Goal: Information Seeking & Learning: Find specific fact

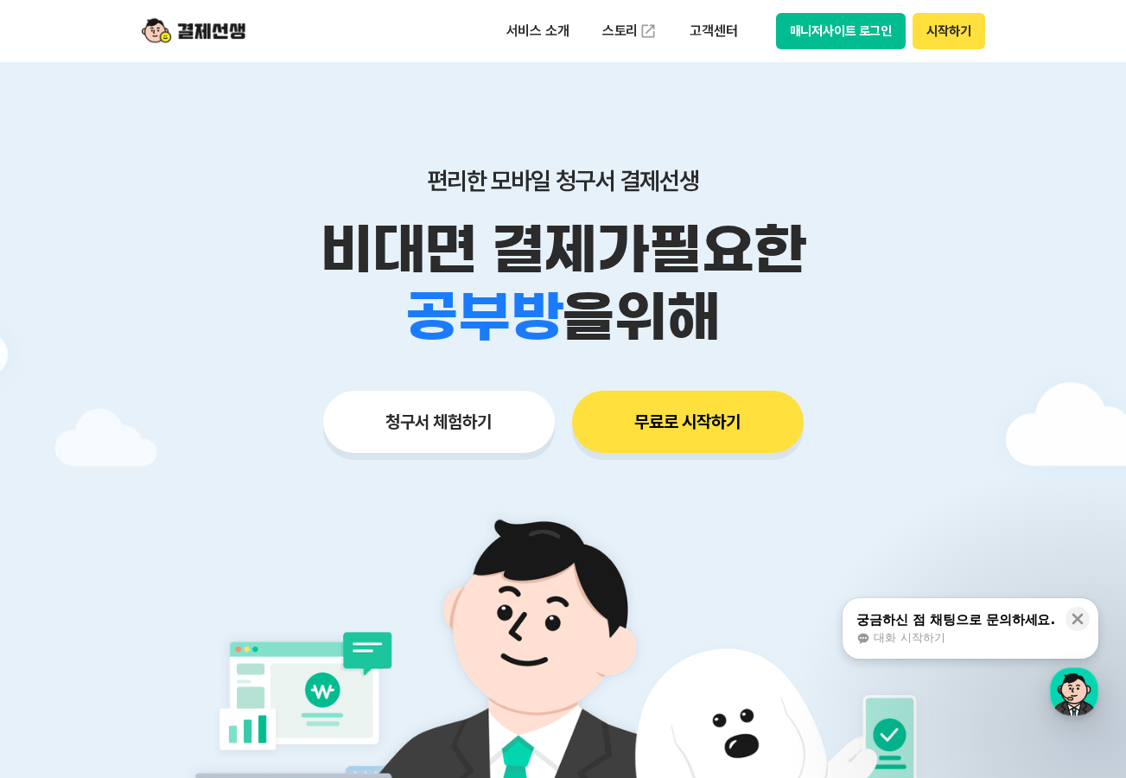
click at [833, 24] on button "매니저사이트 로그인" at bounding box center [841, 31] width 130 height 36
click at [721, 36] on p "고객센터" at bounding box center [713, 31] width 72 height 31
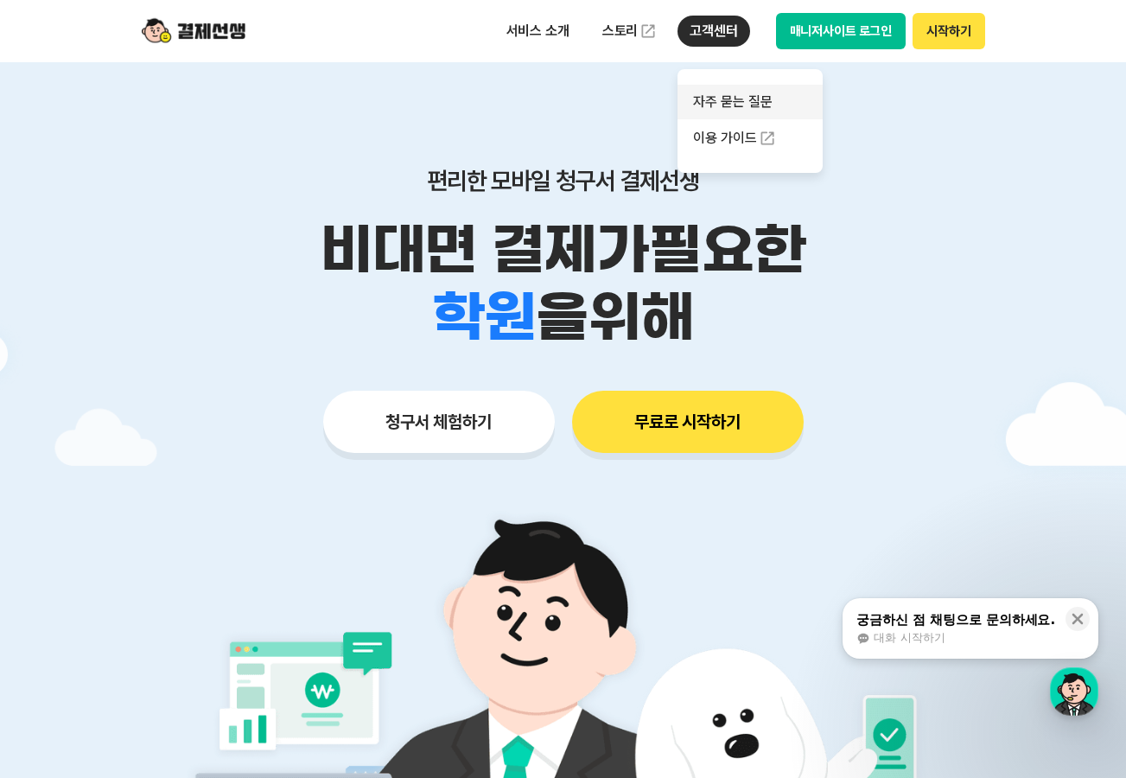
click at [722, 98] on link "자주 묻는 질문" at bounding box center [749, 102] width 145 height 35
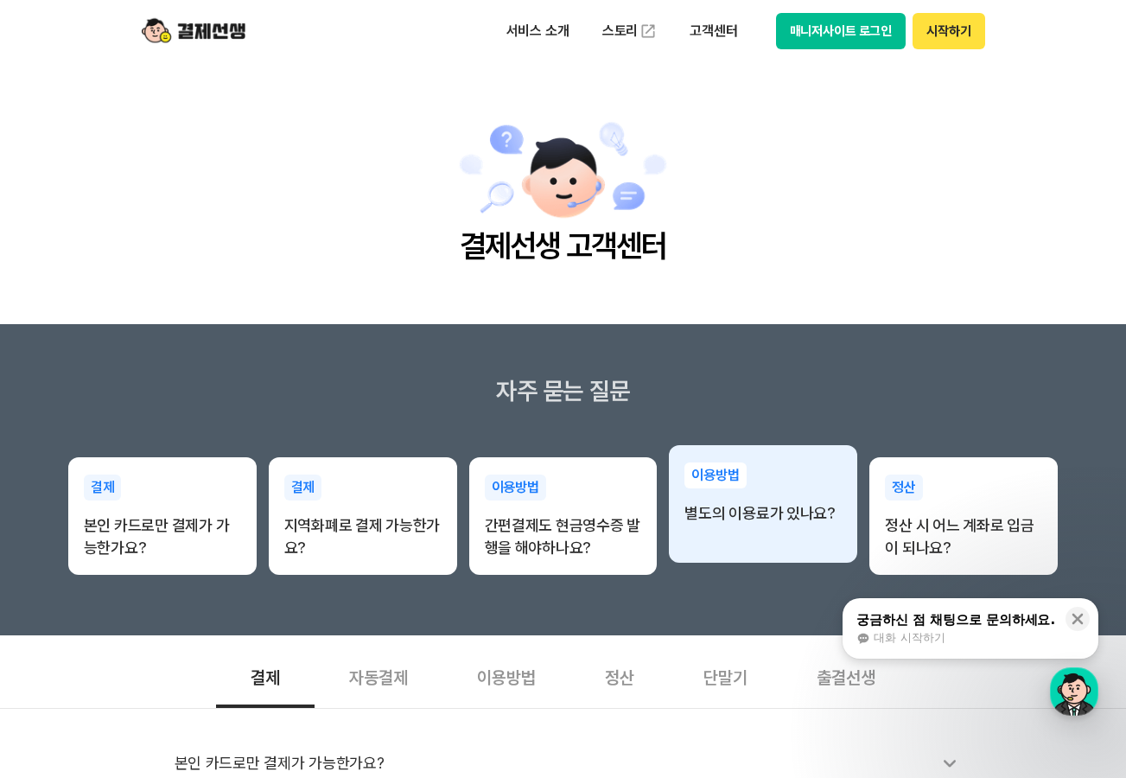
click at [750, 539] on div "이용방법 별도의 이용료가 있나요?" at bounding box center [763, 493] width 188 height 97
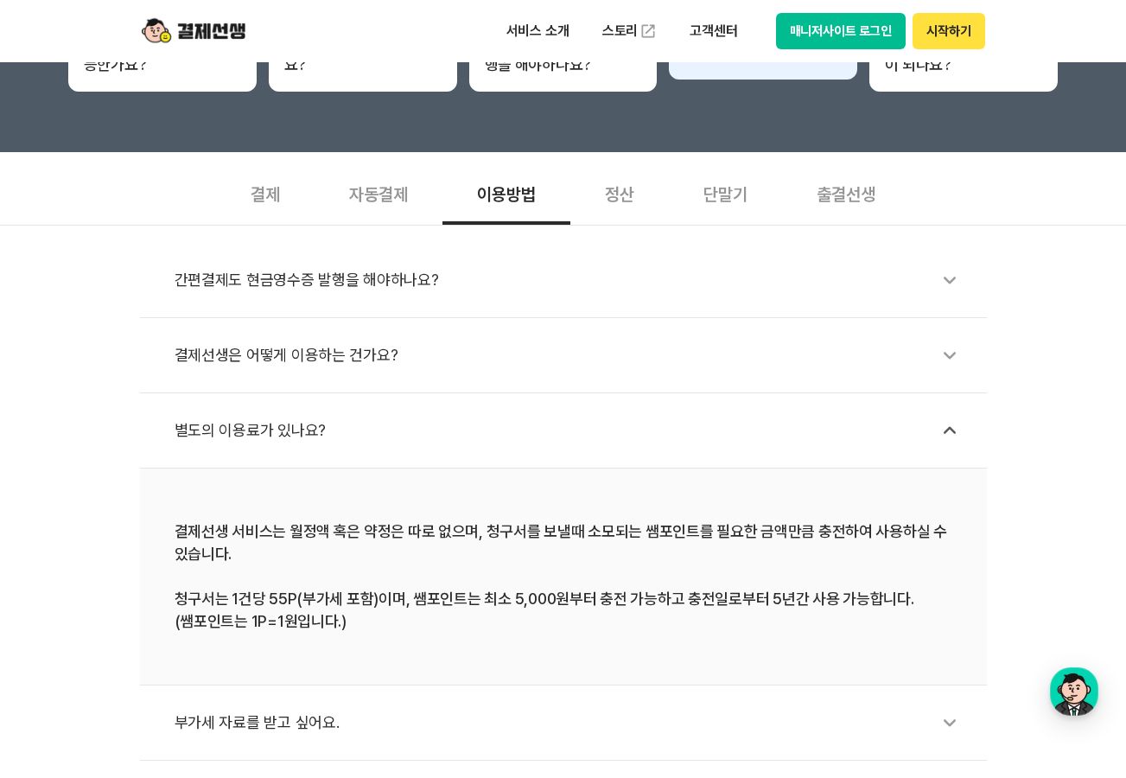
scroll to position [605, 0]
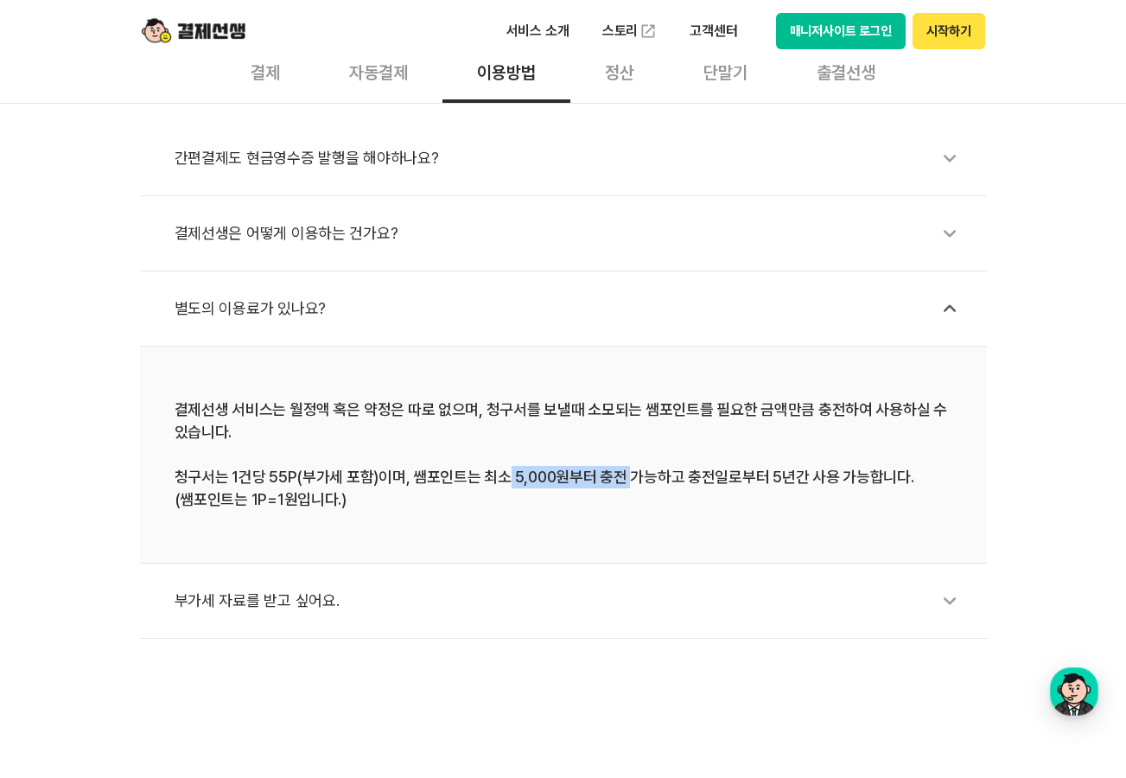
drag, startPoint x: 499, startPoint y: 471, endPoint x: 621, endPoint y: 485, distance: 123.5
click at [621, 485] on div "결제선생 서비스는 월정액 혹은 약정은 따로 없으며, 청구서를 보낼때 소모되는 쌤포인트를 필요한 금액만큼 충전하여 사용하실 수 있습니다. 청구서…" at bounding box center [564, 454] width 778 height 112
click at [590, 79] on div "정산" at bounding box center [619, 71] width 99 height 64
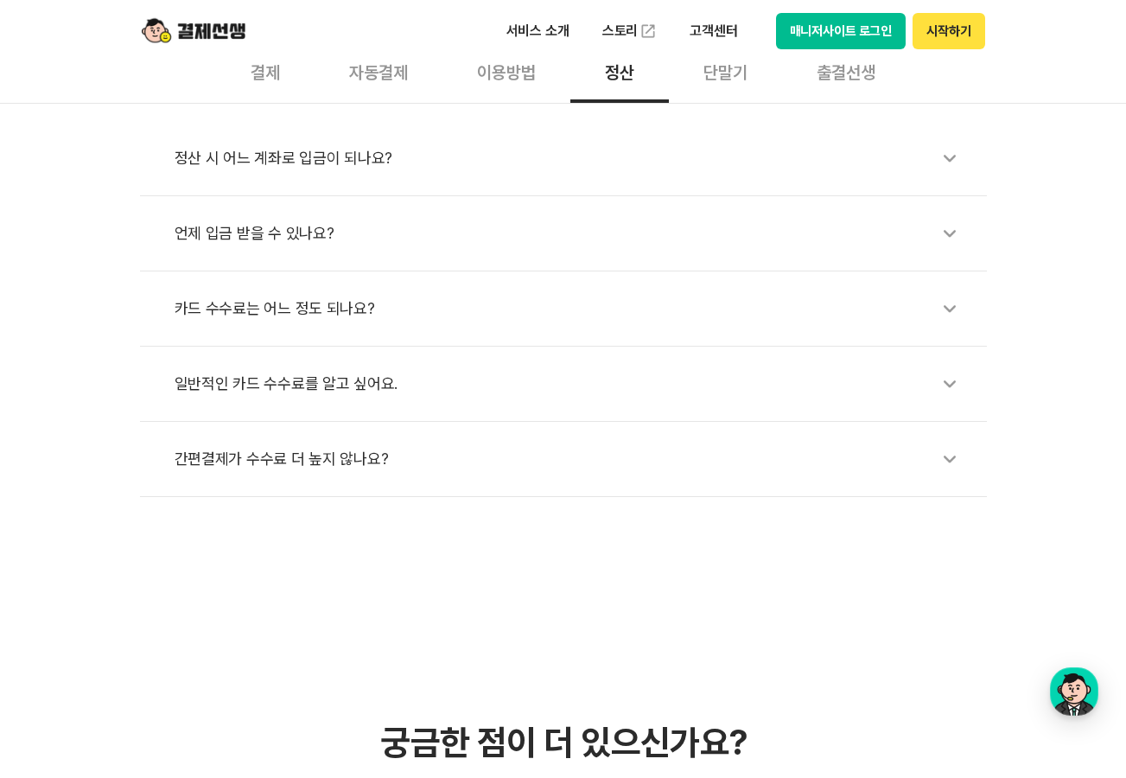
click at [299, 308] on div "카드 수수료는 어느 정도 되나요?" at bounding box center [572, 309] width 795 height 40
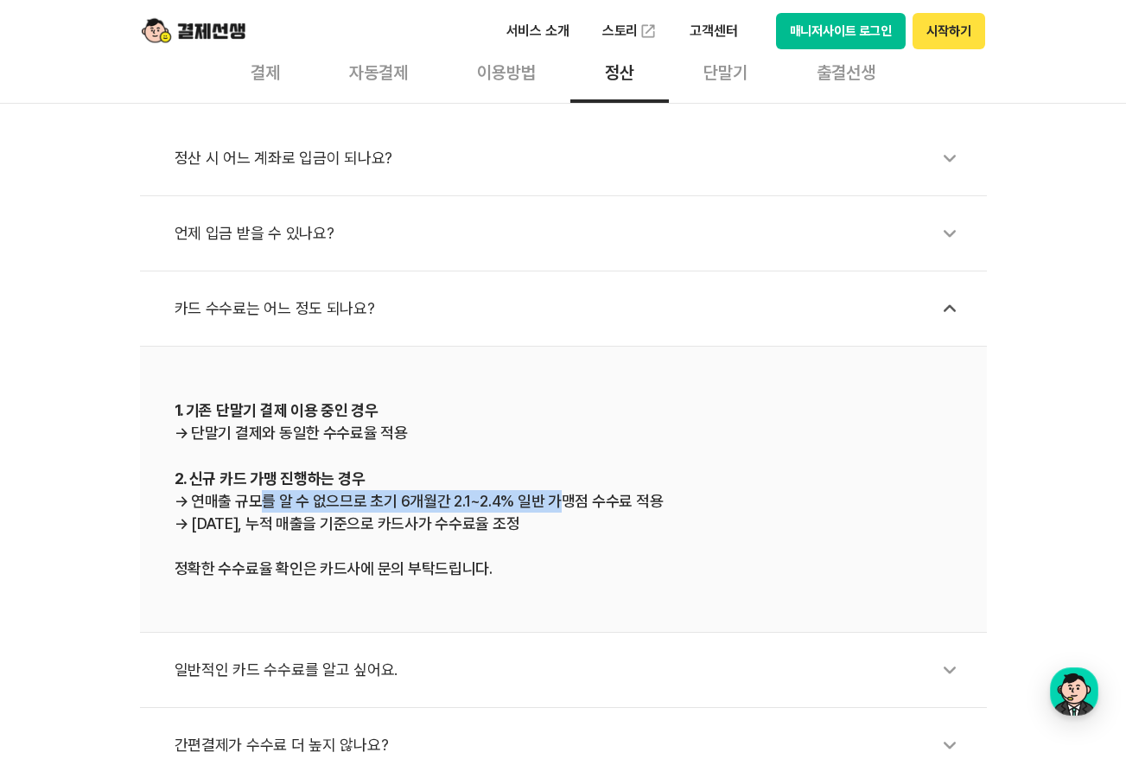
drag, startPoint x: 244, startPoint y: 511, endPoint x: 549, endPoint y: 505, distance: 305.1
click at [549, 505] on div "1. 기존 단말기 결제 이용 중인 경우 → 단말기 결제와 동일한 수수료율 적용 2. 신규 카드 가맹 진행하는 경우 → 연매출 규모를 알 수 없…" at bounding box center [564, 488] width 778 height 181
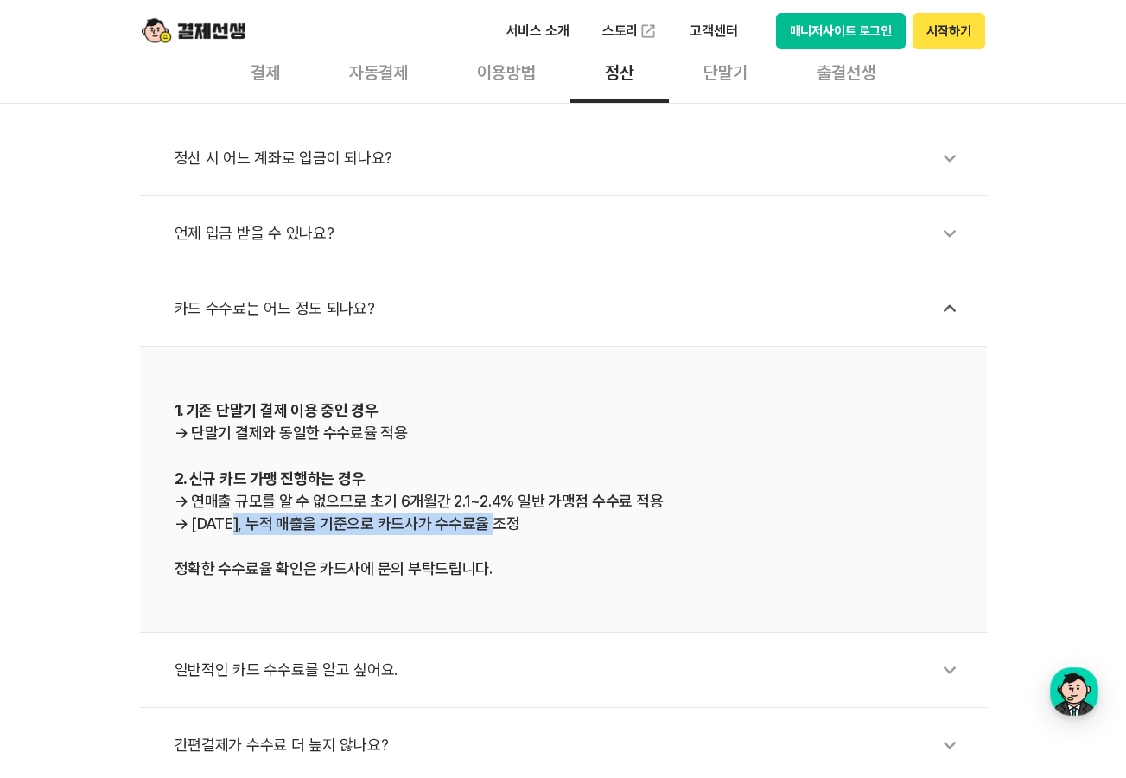
drag, startPoint x: 233, startPoint y: 531, endPoint x: 498, endPoint y: 529, distance: 264.4
click at [498, 529] on div "1. 기존 단말기 결제 이용 중인 경우 → 단말기 결제와 동일한 수수료율 적용 2. 신규 카드 가맹 진행하는 경우 → 연매출 규모를 알 수 없…" at bounding box center [564, 488] width 778 height 181
click at [3, 339] on div "정산 시 어느 계좌로 입금이 되나요? 언제 입금 받을 수 있나요? 카드 수수료는 어느 정도 되나요? 1. 기존 단말기 결제 이용 중인 경우 →…" at bounding box center [563, 443] width 1126 height 680
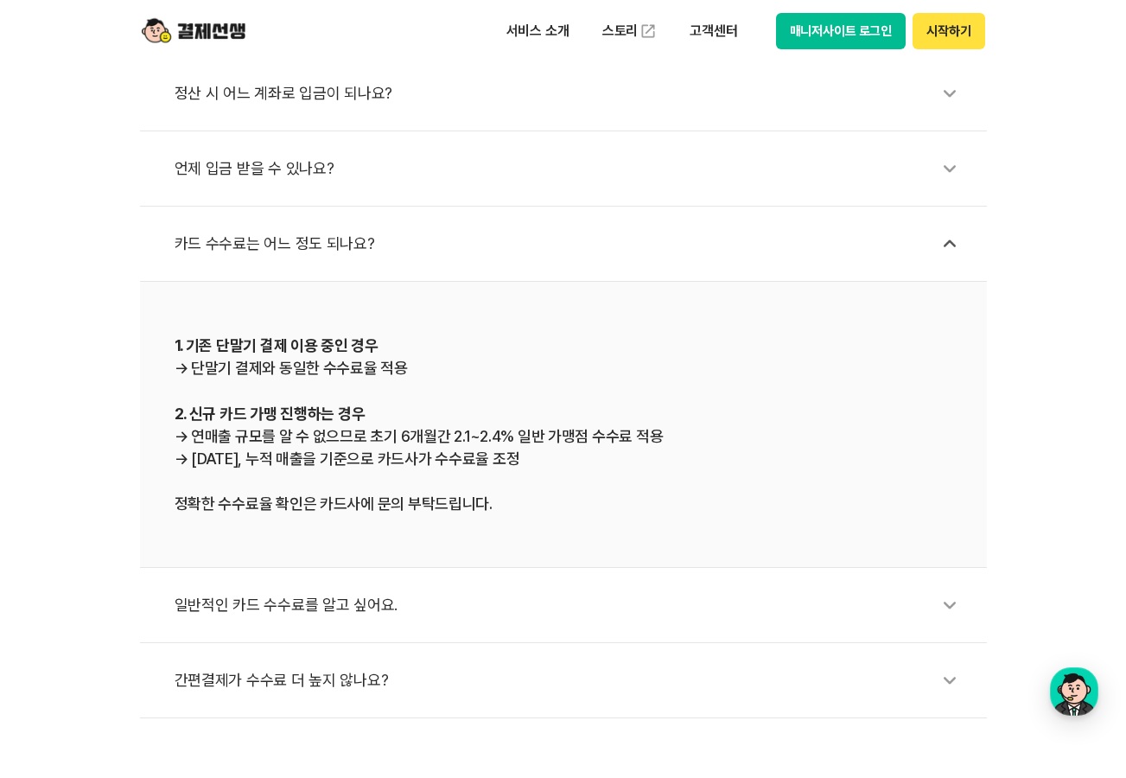
scroll to position [778, 0]
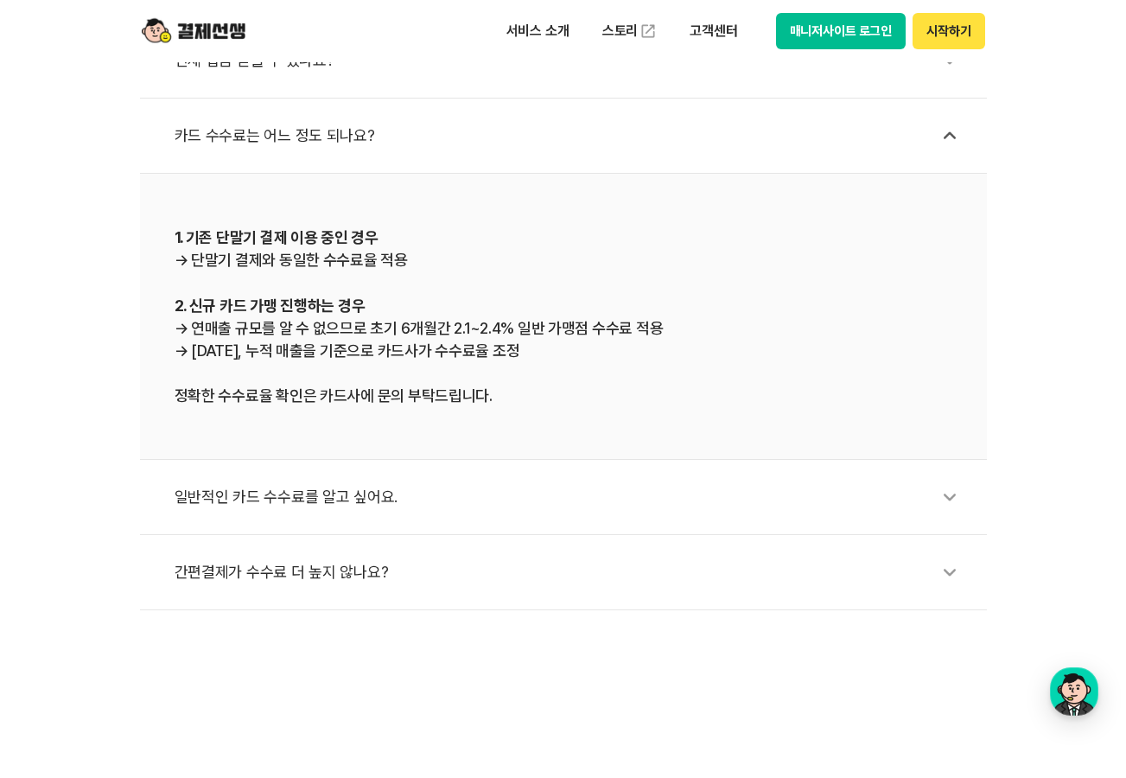
click at [230, 489] on div "일반적인 카드 수수료를 알고 싶어요." at bounding box center [572, 497] width 795 height 40
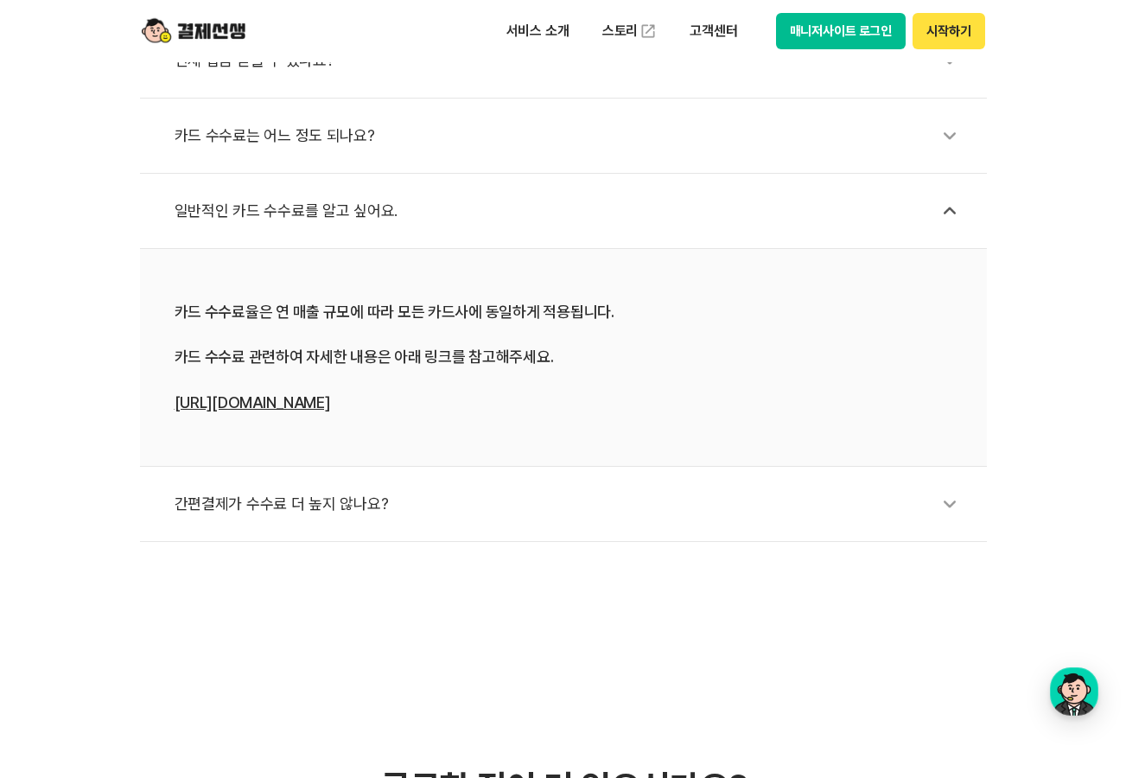
click at [212, 403] on link "[URL][DOMAIN_NAME]" at bounding box center [253, 402] width 156 height 18
click at [287, 507] on div "간편결제가 수수료 더 높지 않나요?" at bounding box center [572, 504] width 795 height 40
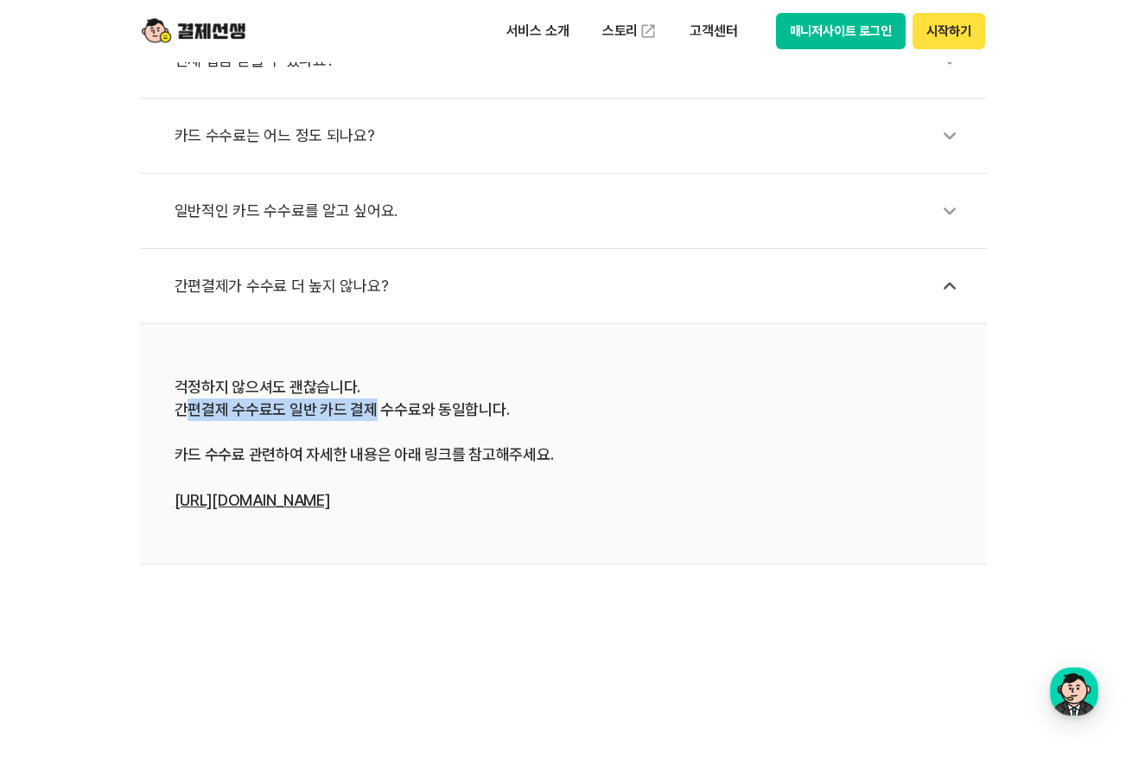
drag, startPoint x: 190, startPoint y: 410, endPoint x: 375, endPoint y: 413, distance: 185.0
click at [375, 413] on div "걱정하지 않으셔도 괜찮습니다. 간편결제 수수료도 일반 카드 결제 수수료와 동일합니다. 카드 수수료 관련하여 자세한 내용은 아래 링크를 참고해주…" at bounding box center [564, 444] width 778 height 136
